Goal: Find contact information: Find contact information

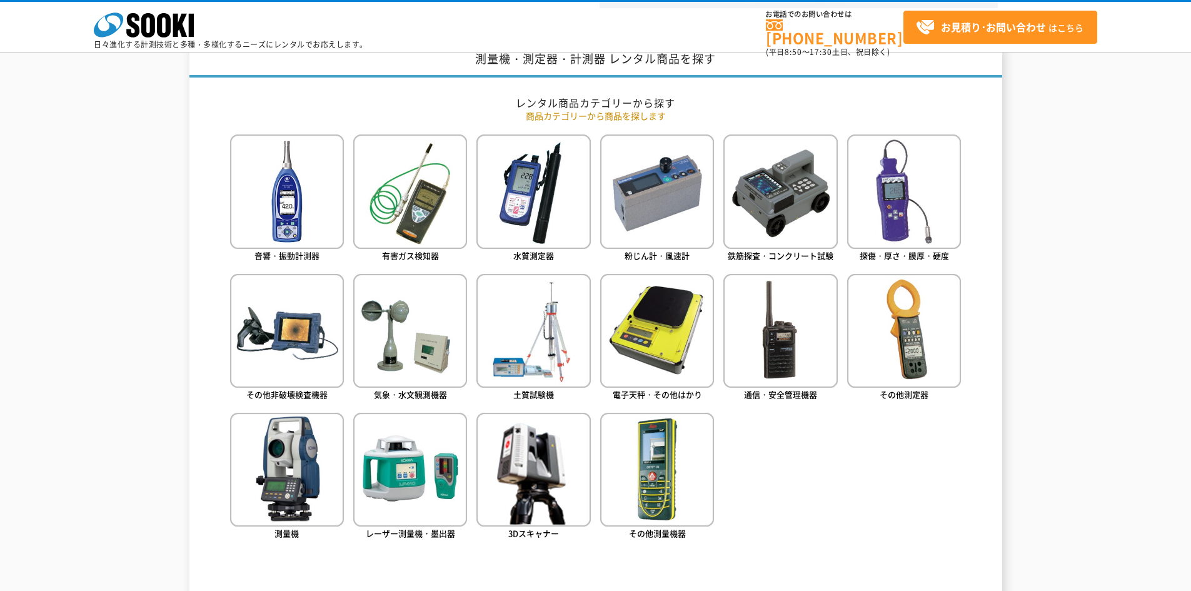
scroll to position [508, 0]
click at [300, 216] on img at bounding box center [287, 192] width 114 height 114
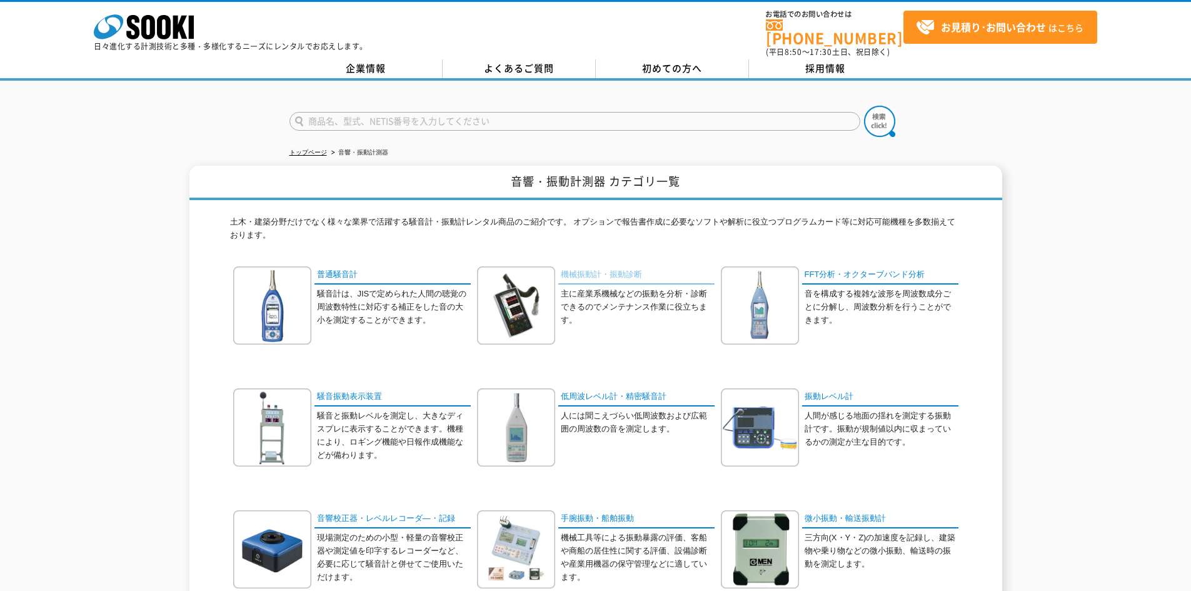
click at [612, 266] on link "機械振動計・振動診断" at bounding box center [636, 275] width 156 height 18
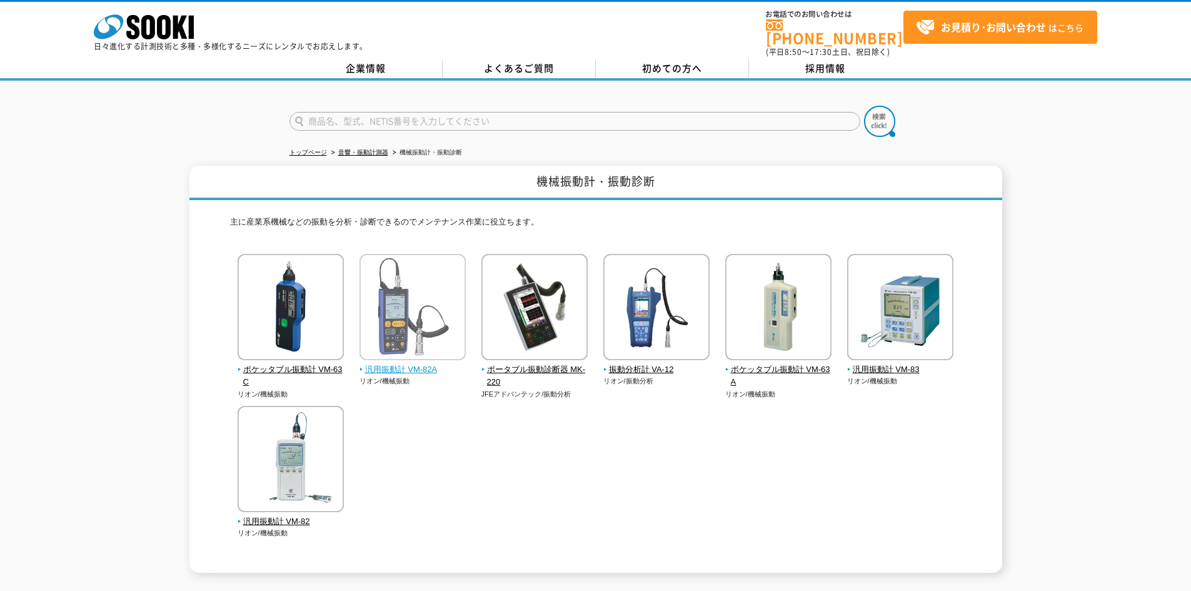
click at [391, 363] on span "汎用振動計 VM-82A" at bounding box center [412, 369] width 107 height 13
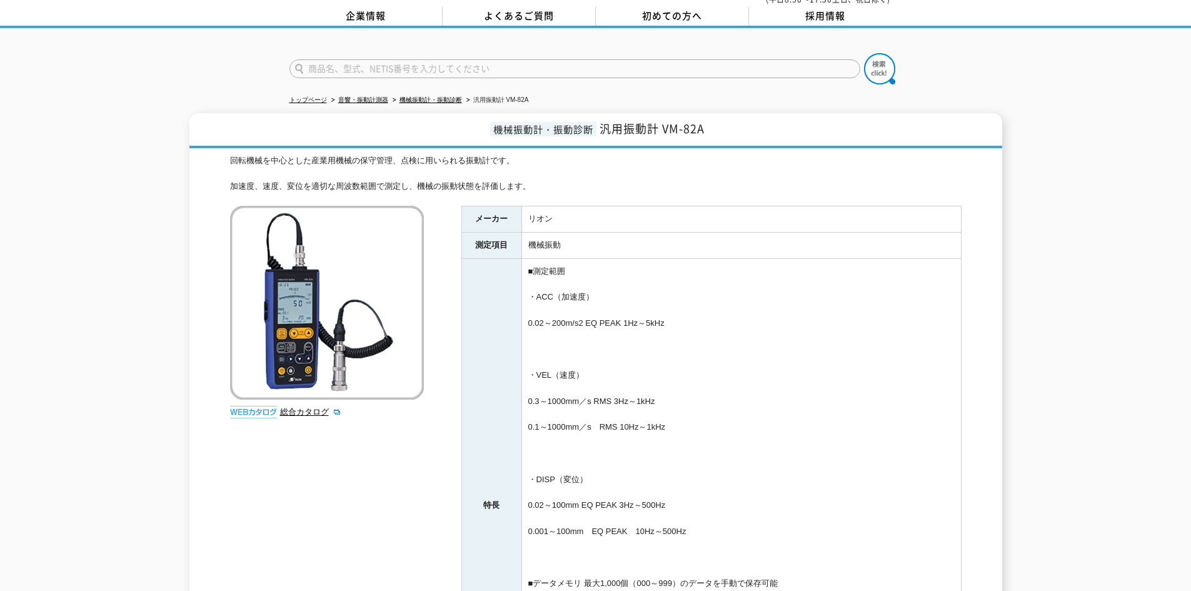
scroll to position [52, 0]
click at [363, 15] on link "企業情報" at bounding box center [365, 17] width 153 height 19
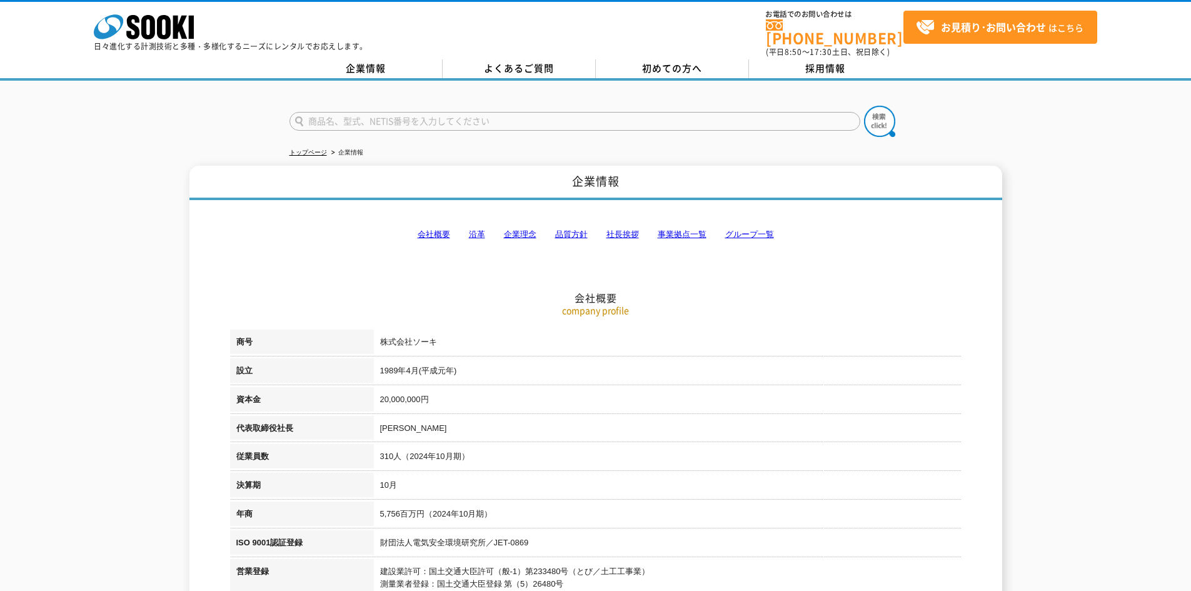
click at [437, 229] on link "会社概要" at bounding box center [434, 233] width 33 height 9
click at [376, 59] on link "企業情報" at bounding box center [365, 68] width 153 height 19
click at [356, 59] on link "企業情報" at bounding box center [365, 68] width 153 height 19
click at [376, 59] on link "企業情報" at bounding box center [365, 68] width 153 height 19
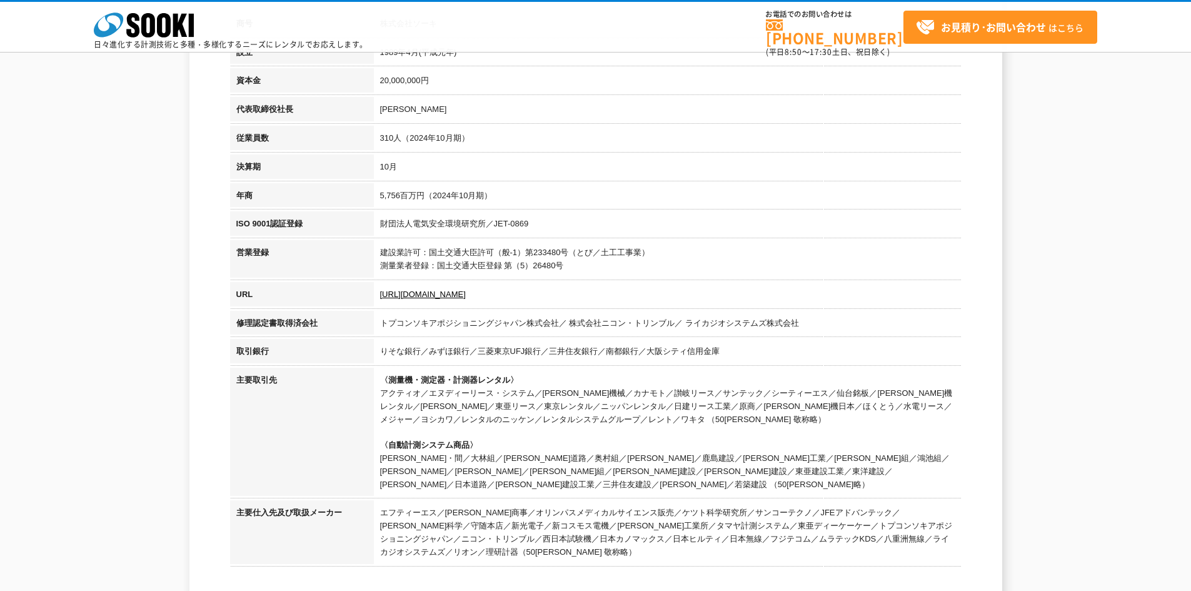
scroll to position [261, 0]
